Goal: Navigation & Orientation: Understand site structure

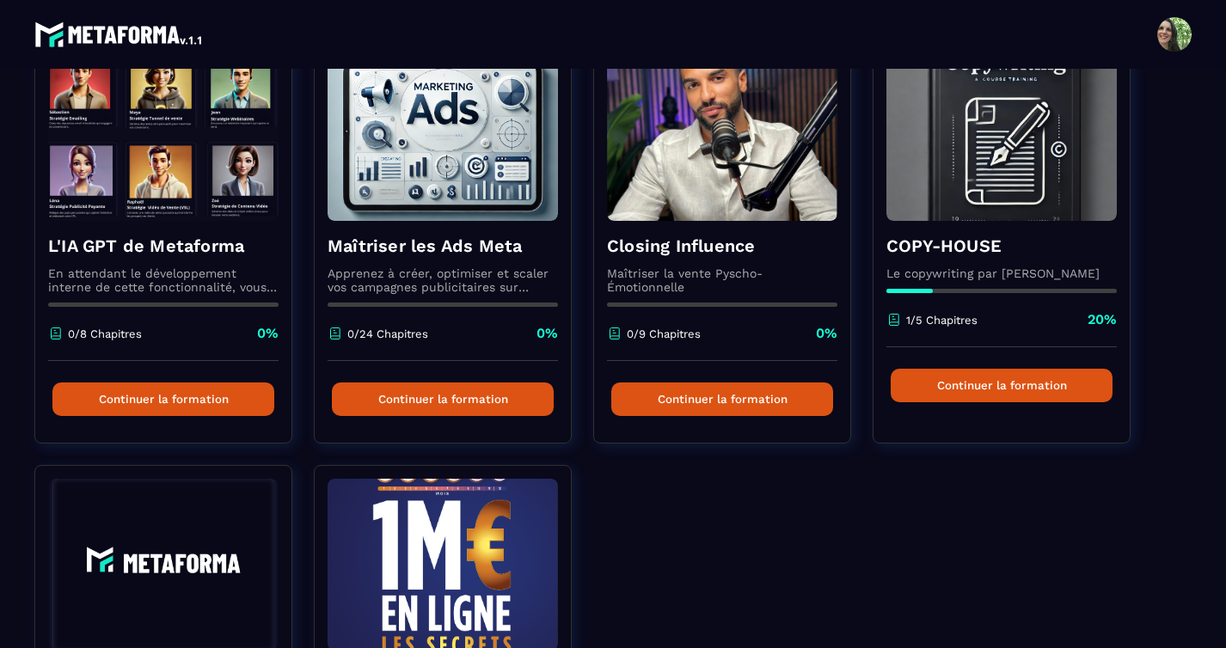
scroll to position [862, 0]
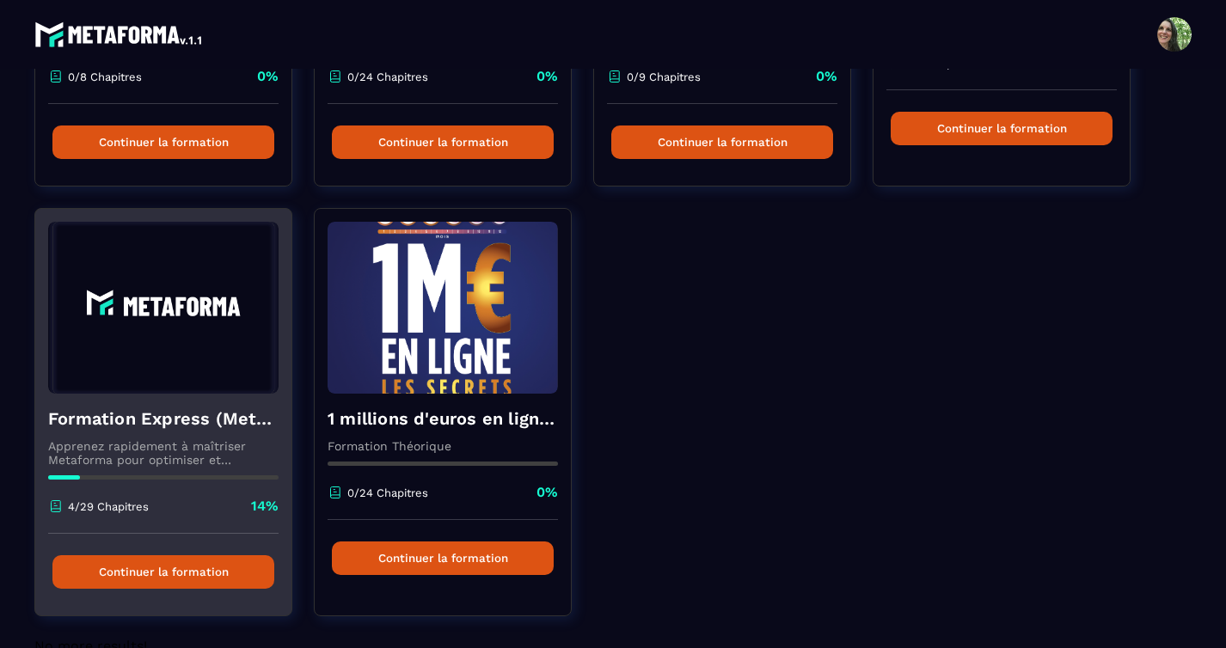
click at [150, 387] on img at bounding box center [163, 308] width 230 height 172
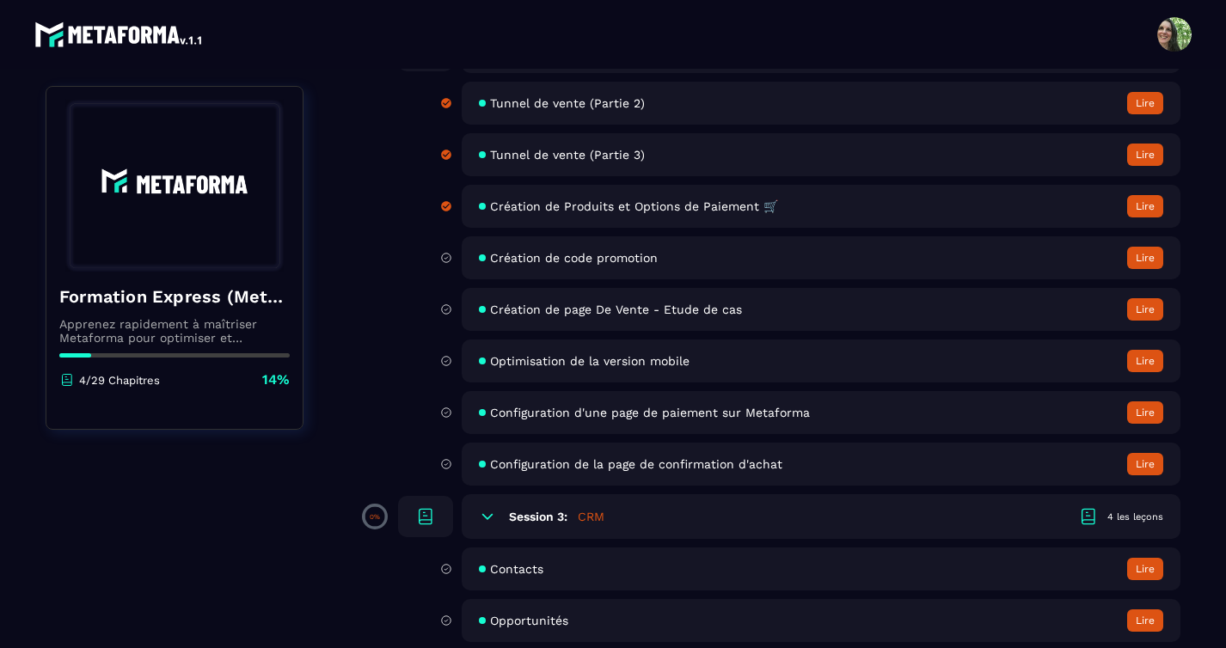
scroll to position [337, 0]
click at [633, 203] on span "Création de Produits et Options de Paiement 🛒" at bounding box center [634, 206] width 288 height 14
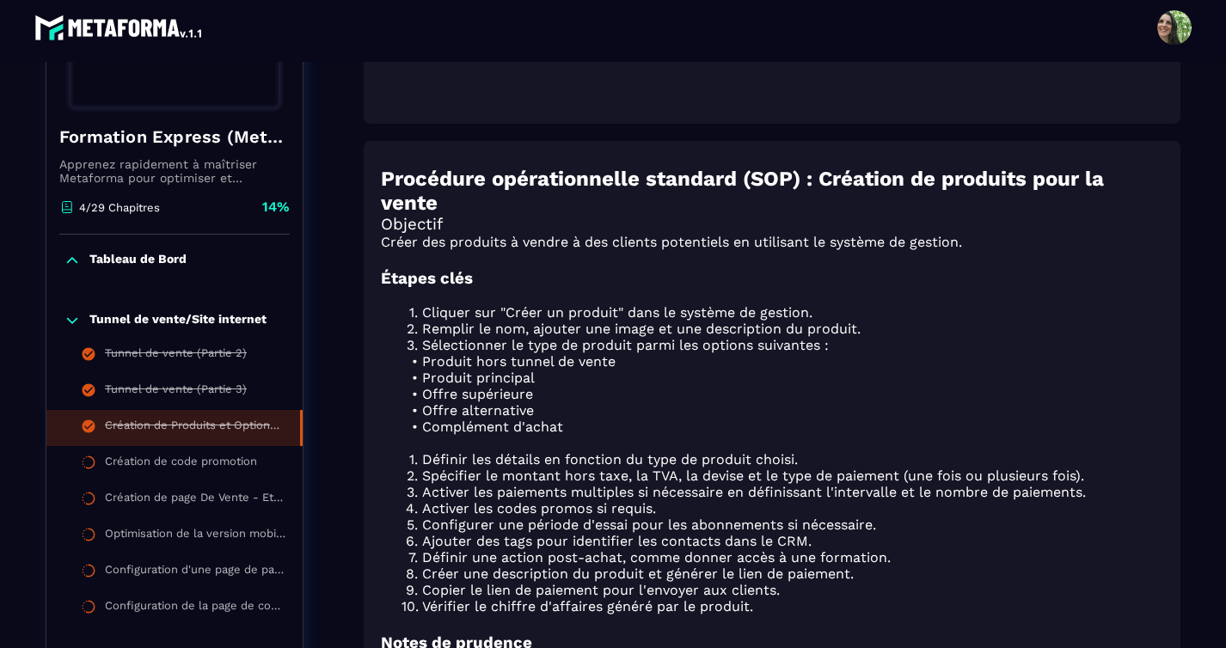
scroll to position [455, 0]
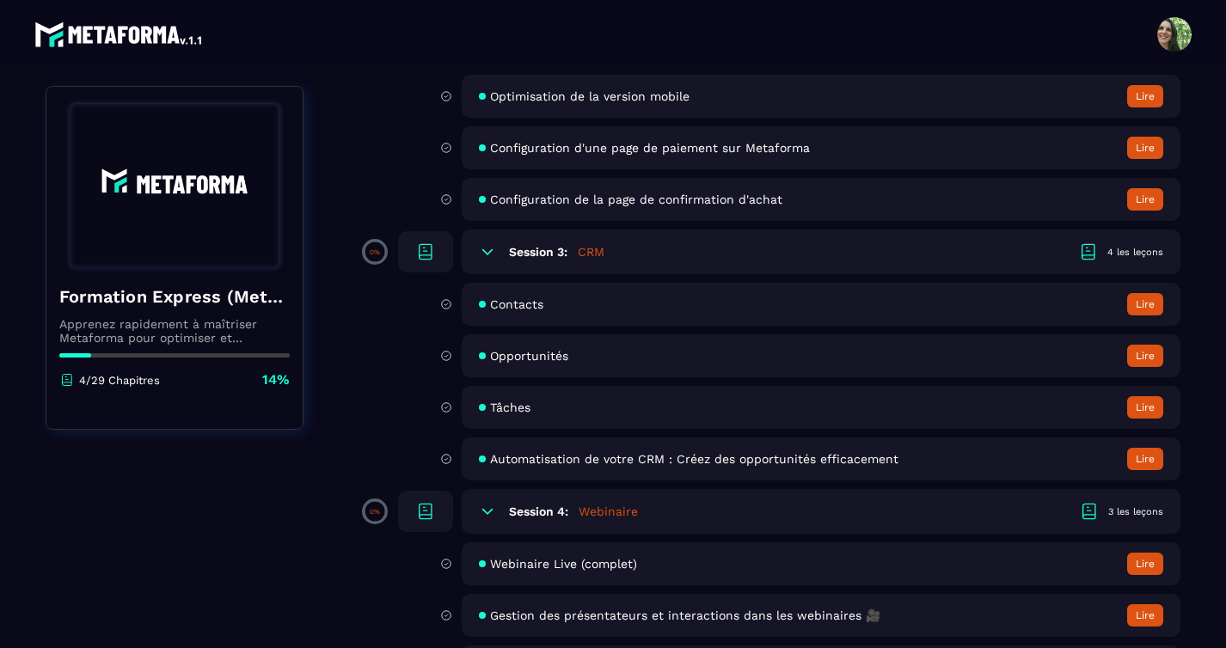
scroll to position [603, 0]
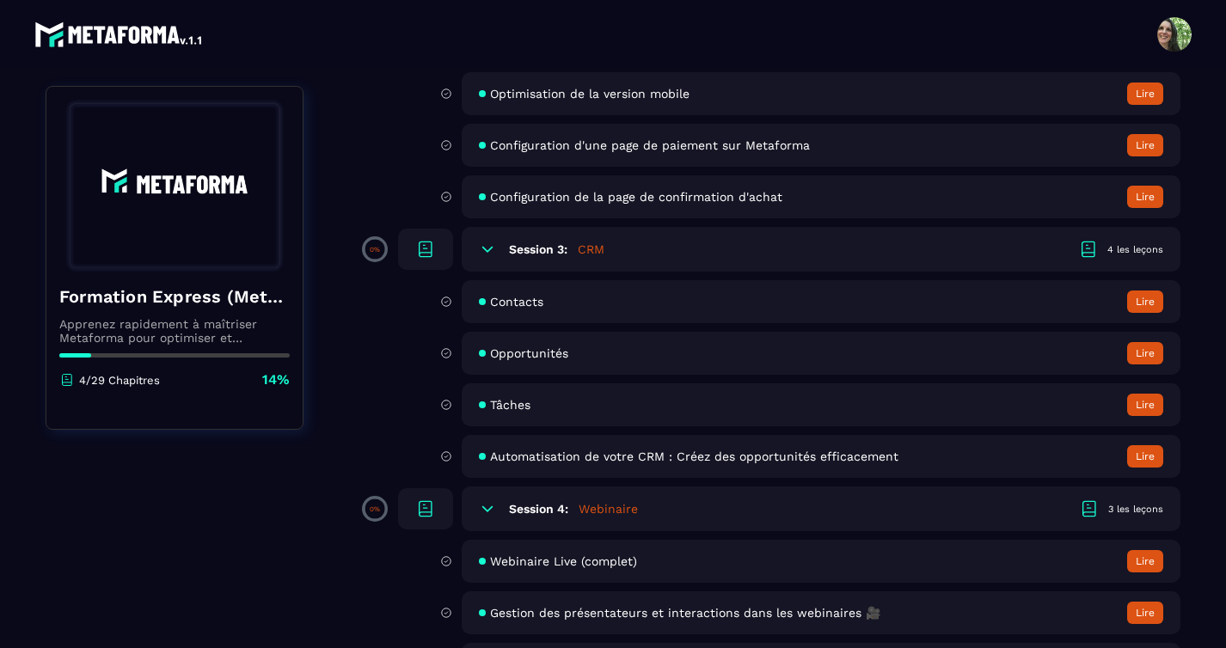
click at [606, 358] on div "Opportunités Lire" at bounding box center [821, 353] width 719 height 43
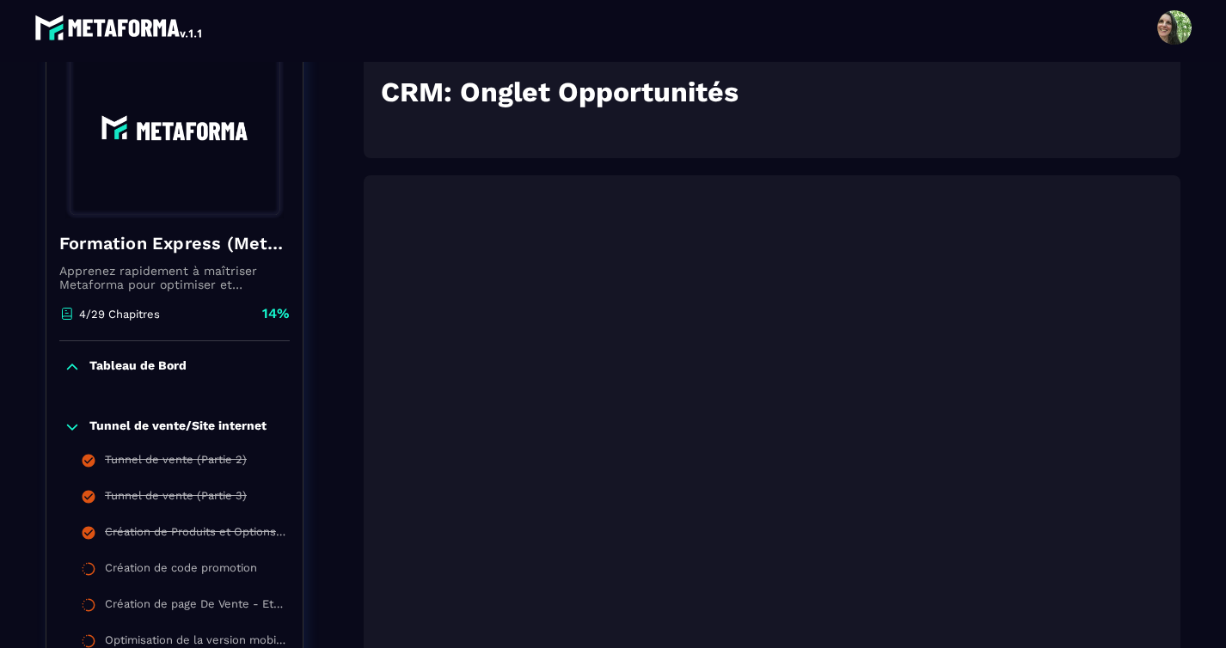
scroll to position [202, 0]
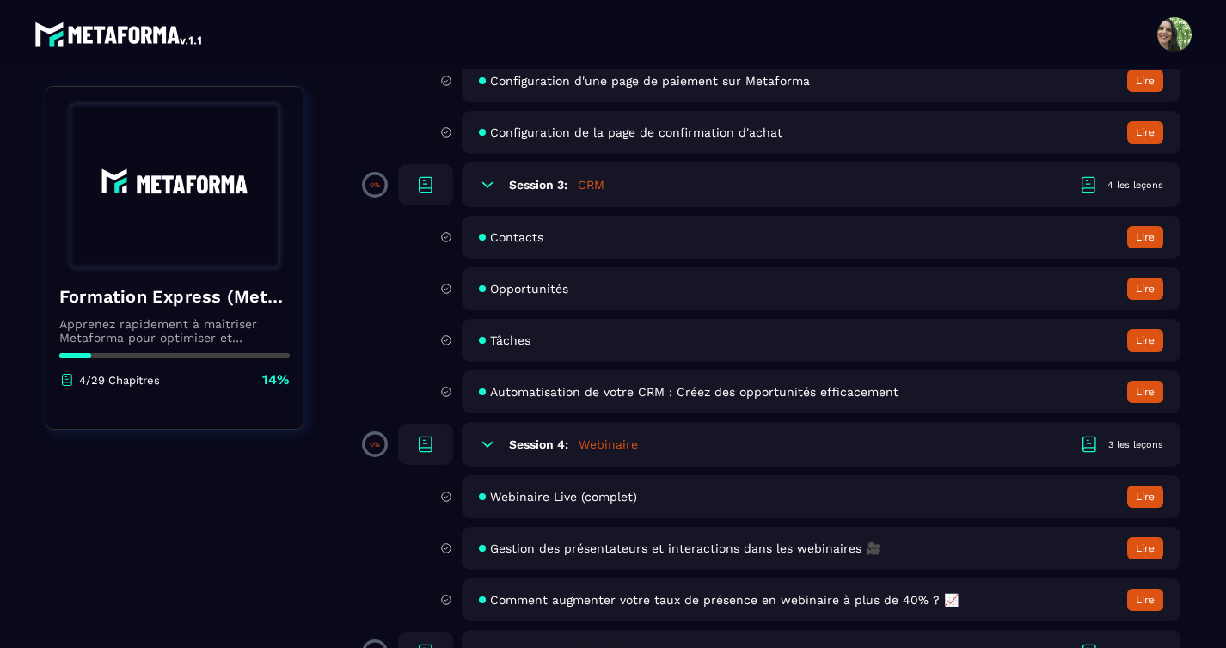
scroll to position [688, 0]
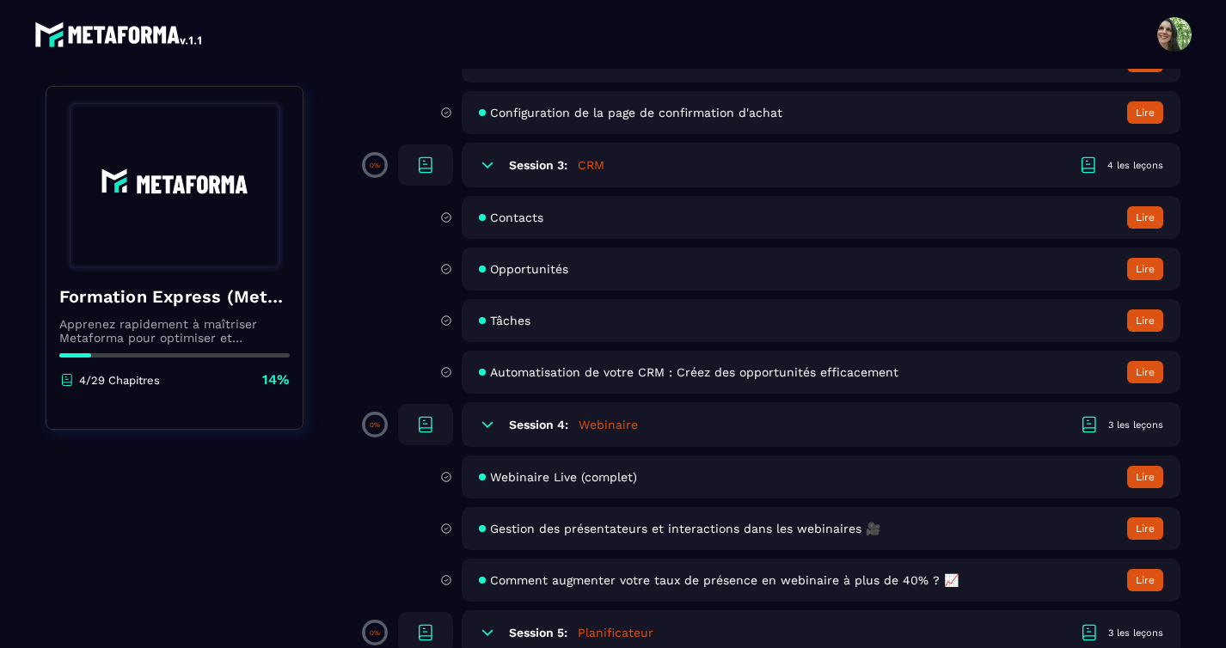
click at [541, 217] on span "Contacts" at bounding box center [516, 218] width 53 height 14
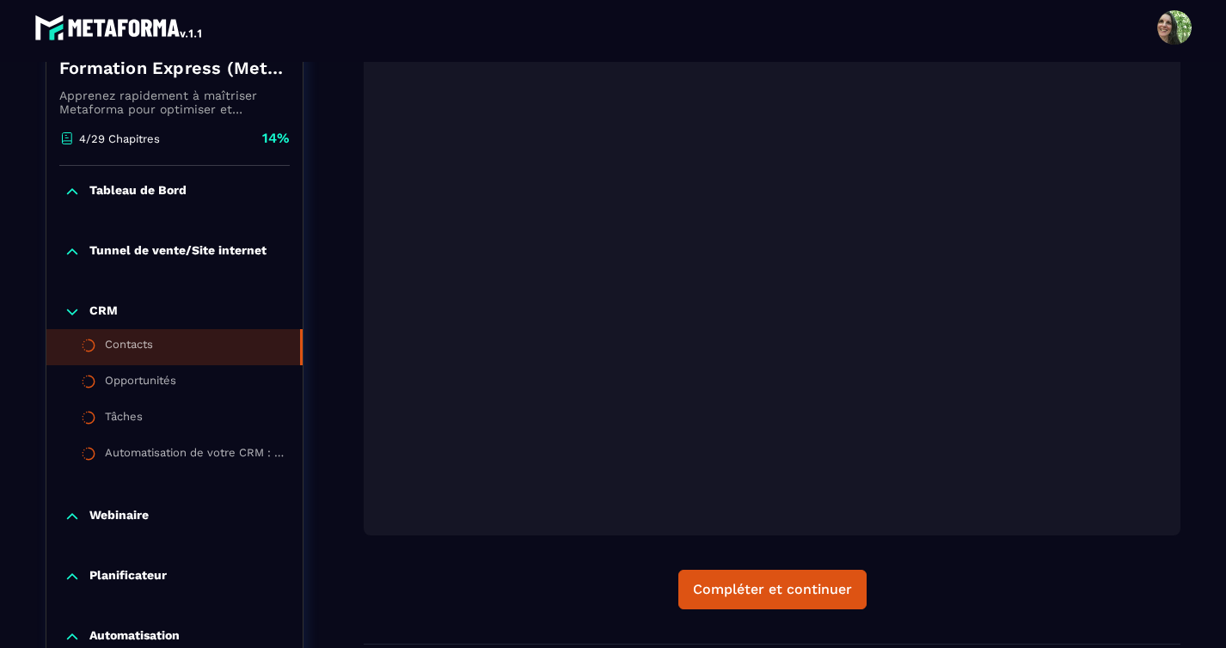
scroll to position [382, 0]
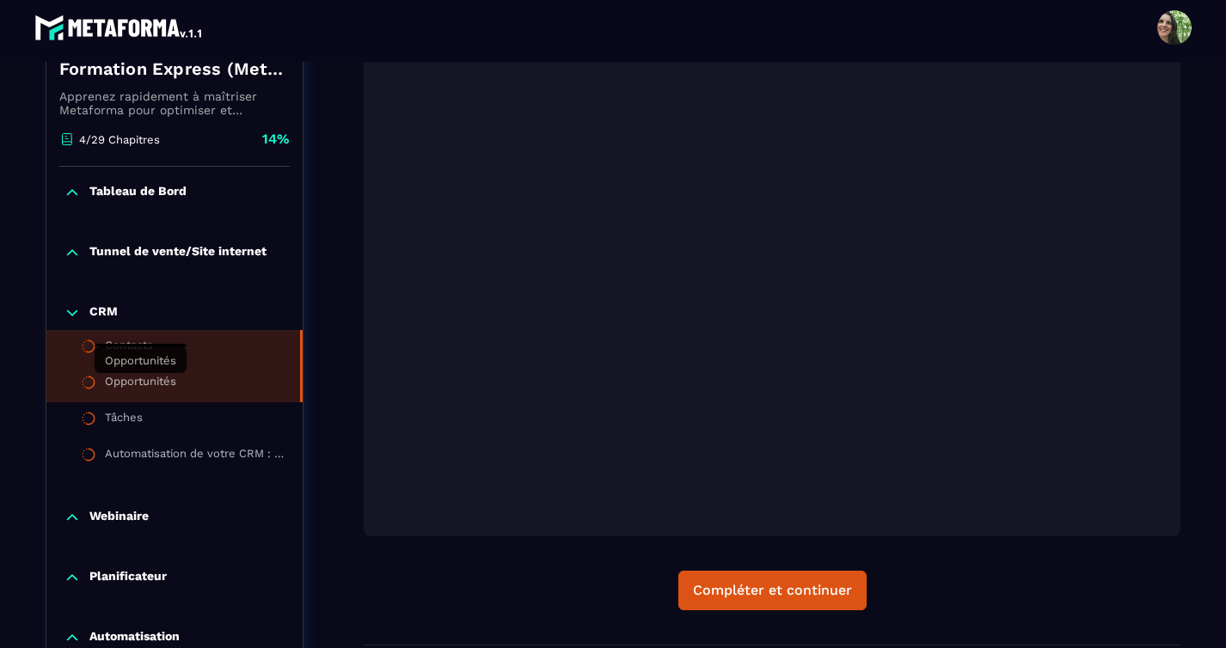
click at [156, 383] on div "Opportunités" at bounding box center [140, 384] width 71 height 19
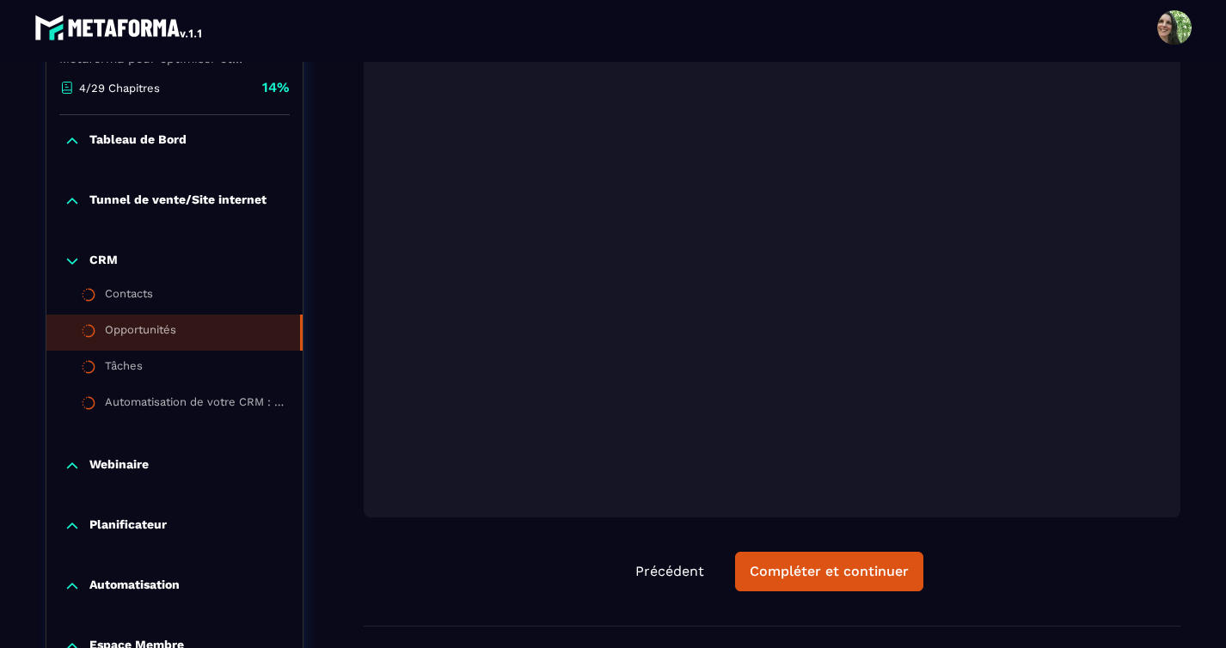
scroll to position [431, 0]
